Goal: Transaction & Acquisition: Purchase product/service

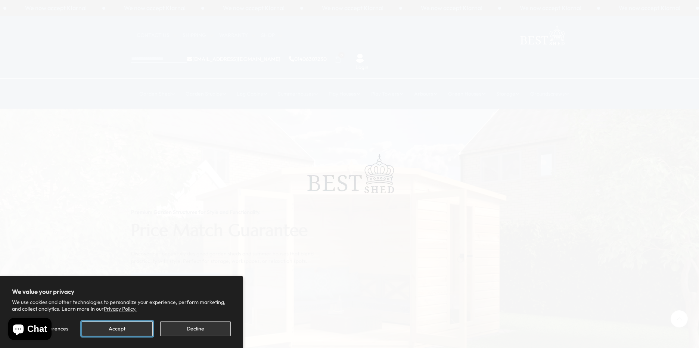
click at [113, 326] on button "Accept" at bounding box center [117, 329] width 71 height 15
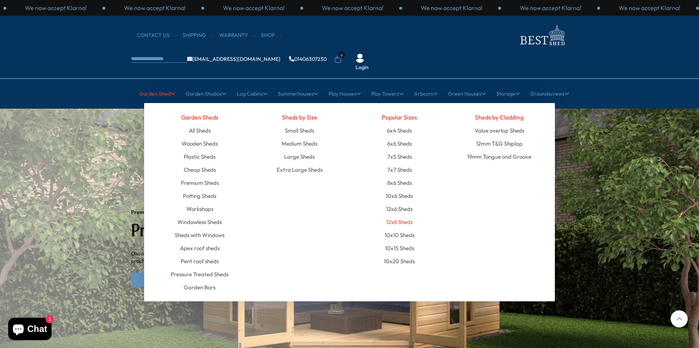
click at [396, 216] on link "12x8 Sheds" at bounding box center [399, 222] width 27 height 13
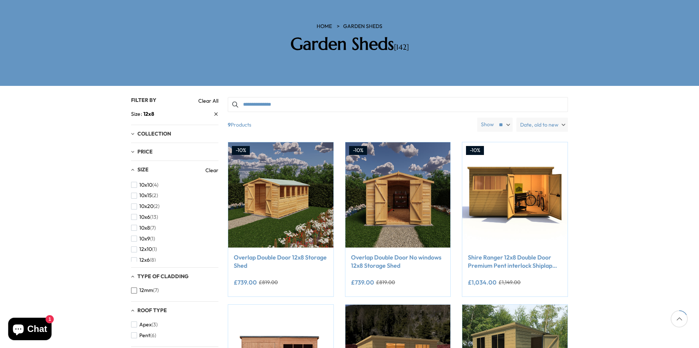
scroll to position [224, 0]
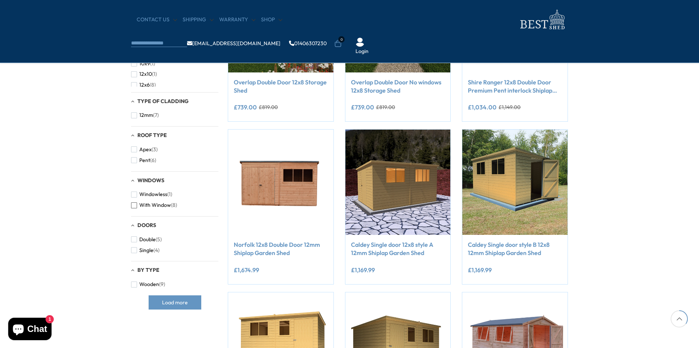
click at [135, 206] on span "button" at bounding box center [134, 205] width 6 height 6
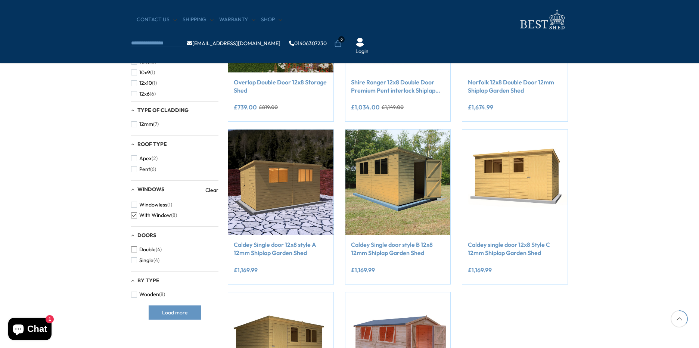
click at [135, 250] on span "button" at bounding box center [134, 250] width 6 height 6
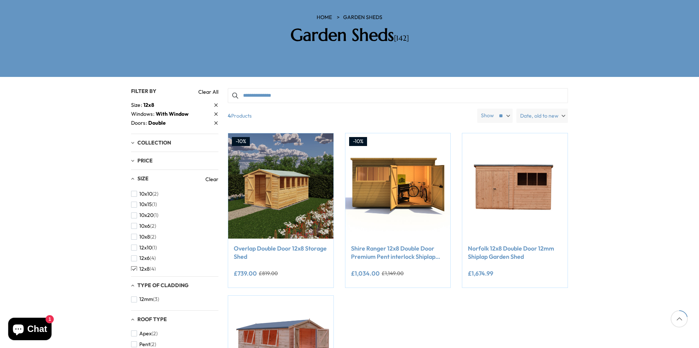
scroll to position [112, 0]
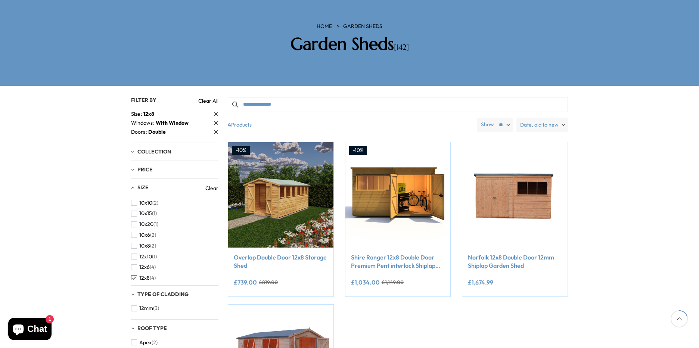
click at [133, 149] on div "Collection" at bounding box center [174, 152] width 87 height 6
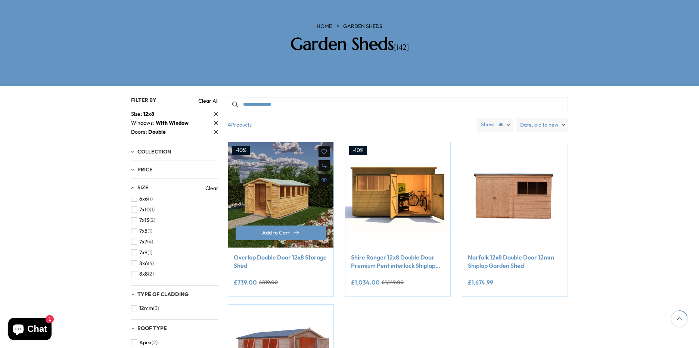
click at [257, 253] on link "Overlap Double Door 12x8 Storage Shed" at bounding box center [281, 261] width 94 height 17
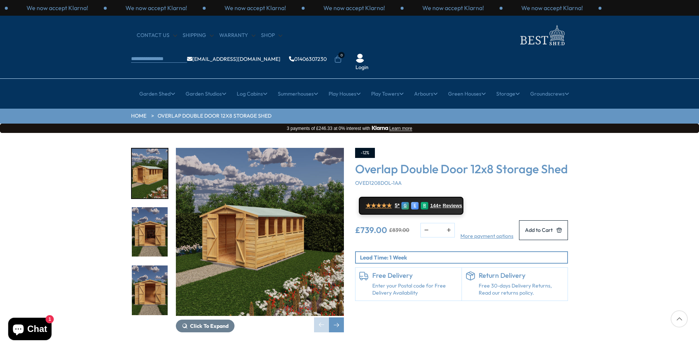
click at [149, 214] on img "2 / 23" at bounding box center [150, 232] width 36 height 50
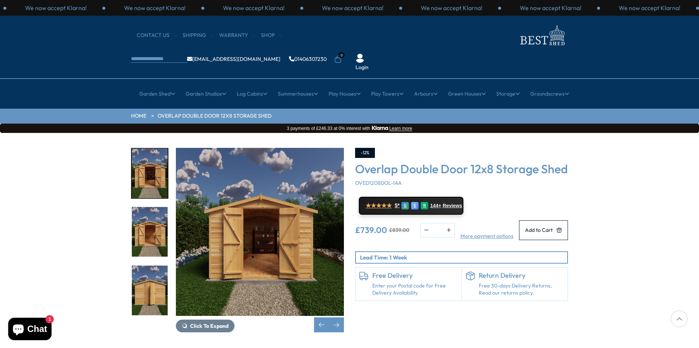
click at [149, 266] on img "4 / 23" at bounding box center [150, 291] width 36 height 50
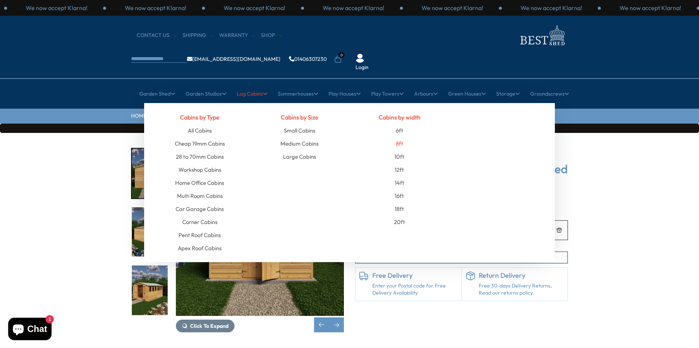
click at [399, 137] on link "8ft" at bounding box center [399, 143] width 7 height 13
